Goal: Transaction & Acquisition: Purchase product/service

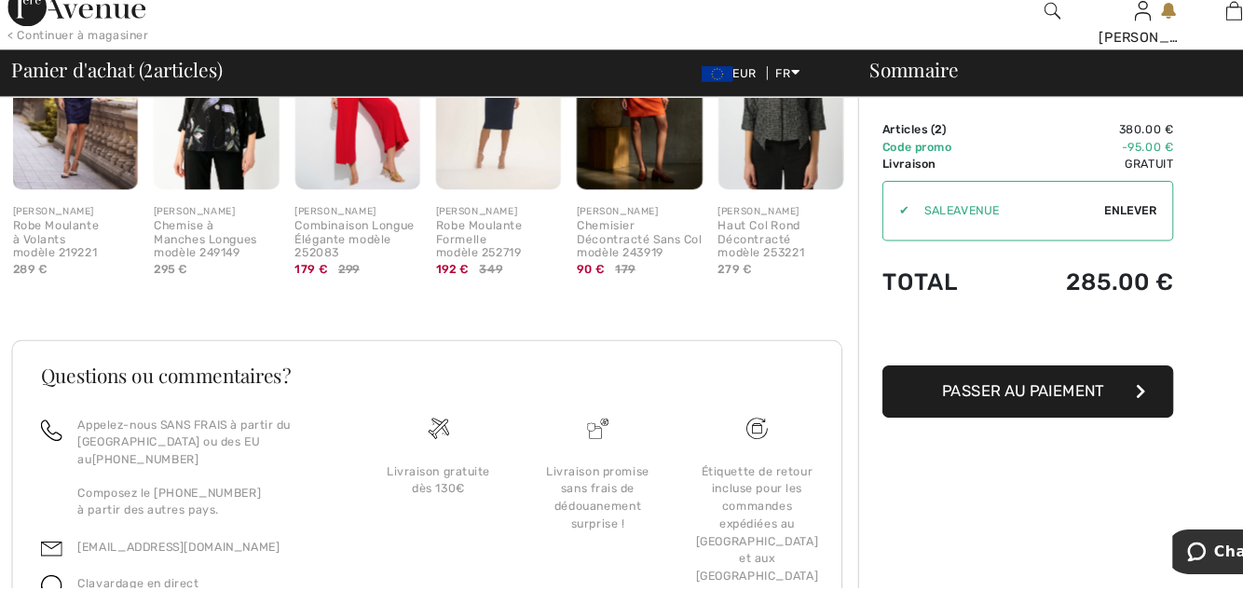
scroll to position [858, 0]
